Goal: Find specific page/section: Find specific page/section

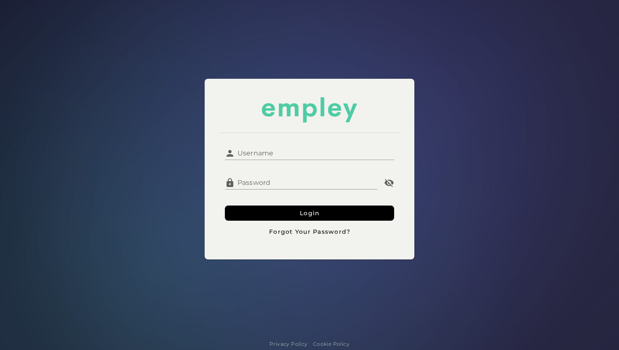
click at [293, 152] on input "Username" at bounding box center [314, 150] width 159 height 20
type input "*******"
click at [225, 206] on button "Login" at bounding box center [309, 213] width 169 height 15
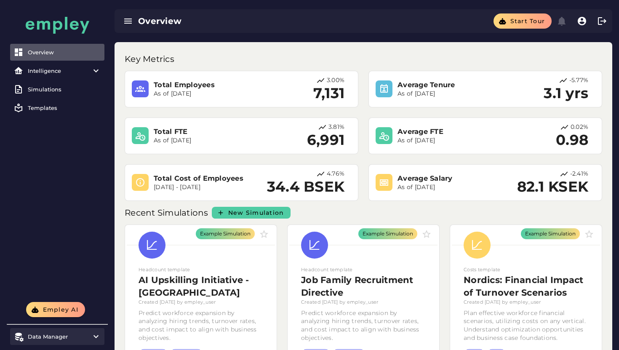
click at [91, 338] on icon at bounding box center [96, 337] width 10 height 10
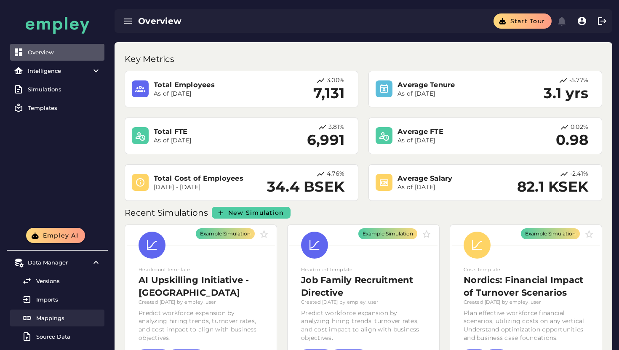
click at [70, 321] on div "Mappings" at bounding box center [68, 318] width 65 height 7
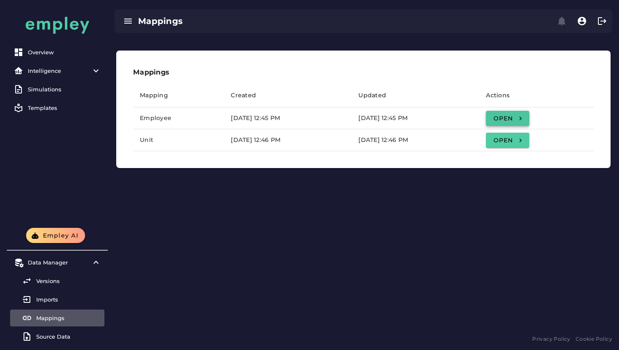
click at [522, 120] on span "Open" at bounding box center [507, 119] width 29 height 8
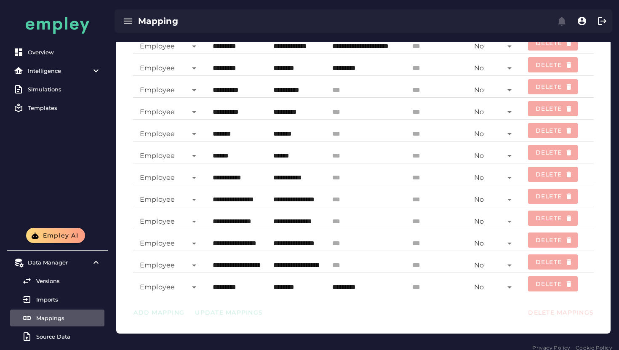
scroll to position [349, 0]
